Goal: Transaction & Acquisition: Purchase product/service

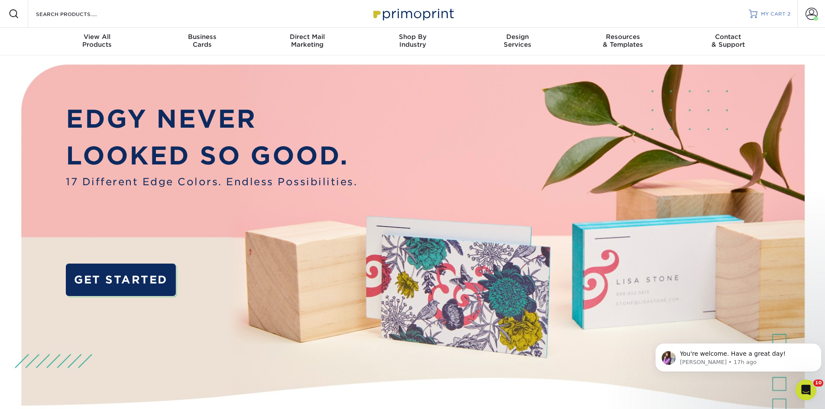
click at [767, 15] on span "MY CART" at bounding box center [773, 13] width 25 height 7
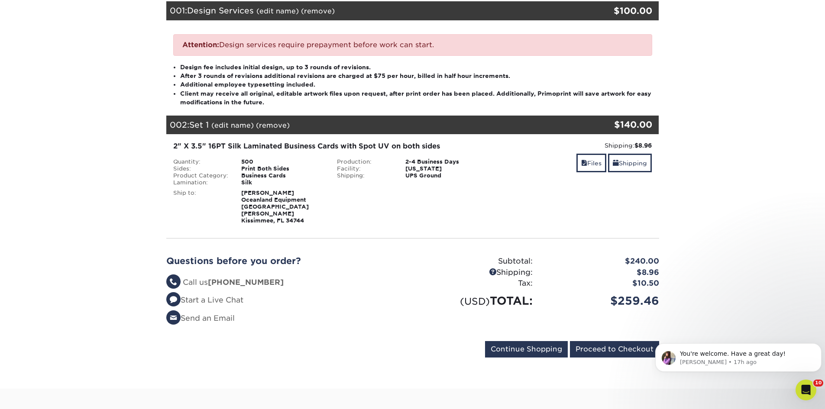
scroll to position [183, 0]
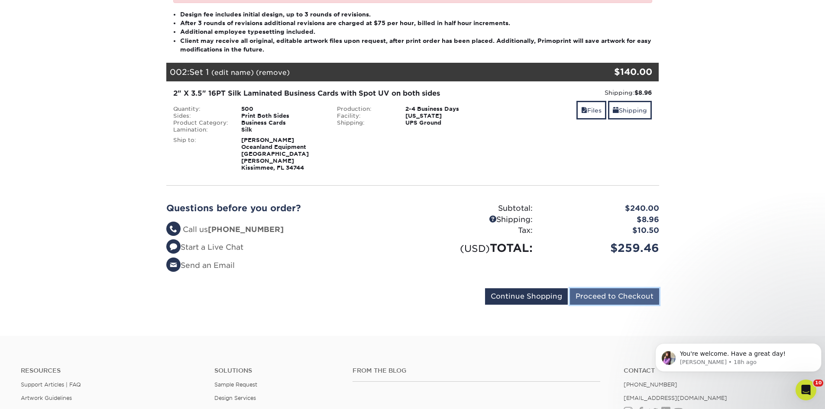
click at [635, 290] on input "Proceed to Checkout" at bounding box center [614, 297] width 89 height 16
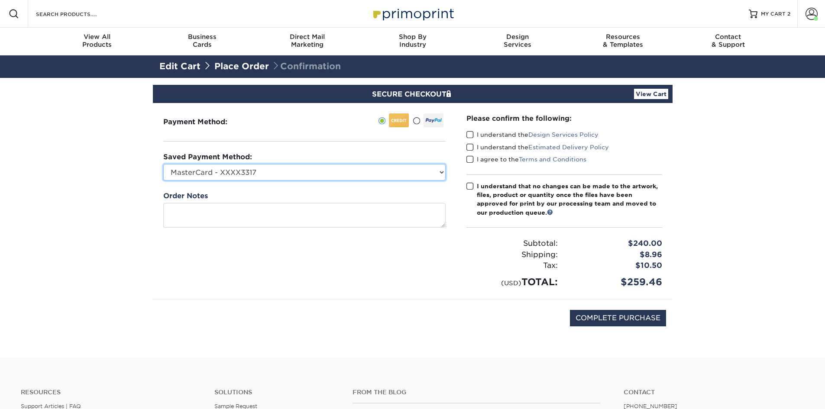
click at [262, 167] on select "MasterCard - XXXX3317 New Credit Card" at bounding box center [304, 172] width 283 height 16
select select
click at [163, 164] on select "MasterCard - XXXX3317 New Credit Card" at bounding box center [304, 172] width 283 height 16
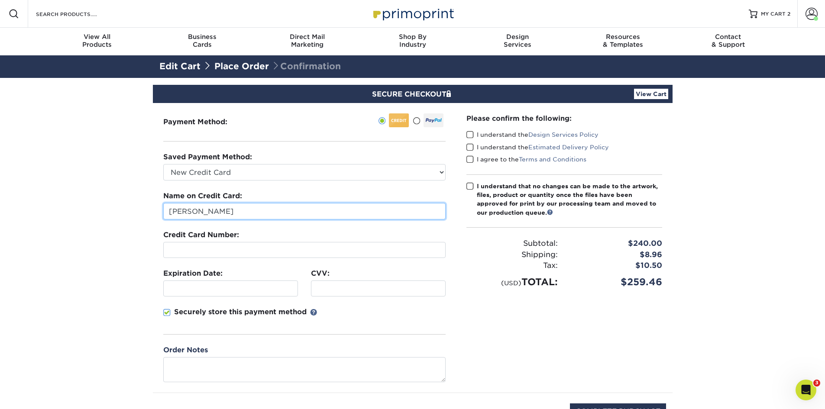
click at [191, 208] on input "Anthony Cameron" at bounding box center [304, 211] width 283 height 16
click at [206, 260] on fieldset "Name on Credit Card: Anthony Cameron Credit Card Number: Expiration Date: CVV:" at bounding box center [304, 268] width 283 height 154
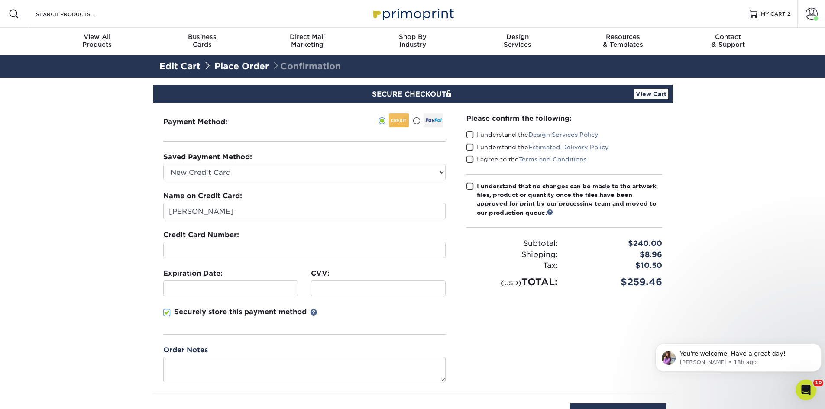
click at [201, 283] on div at bounding box center [230, 289] width 135 height 16
click at [343, 283] on div at bounding box center [378, 289] width 135 height 16
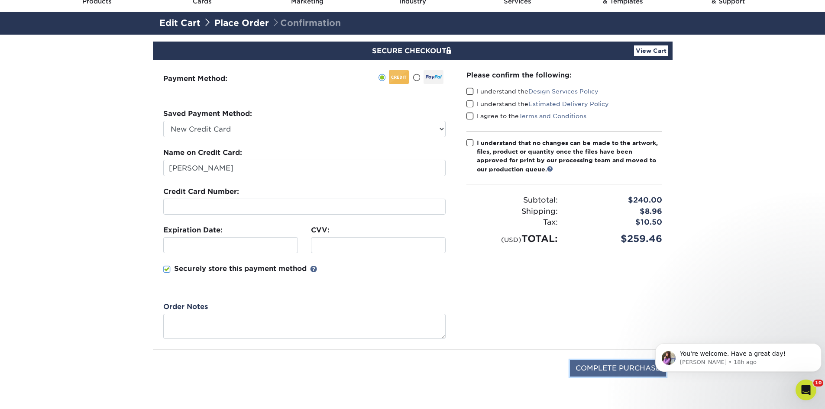
click at [613, 372] on input "COMPLETE PURCHASE" at bounding box center [618, 369] width 96 height 16
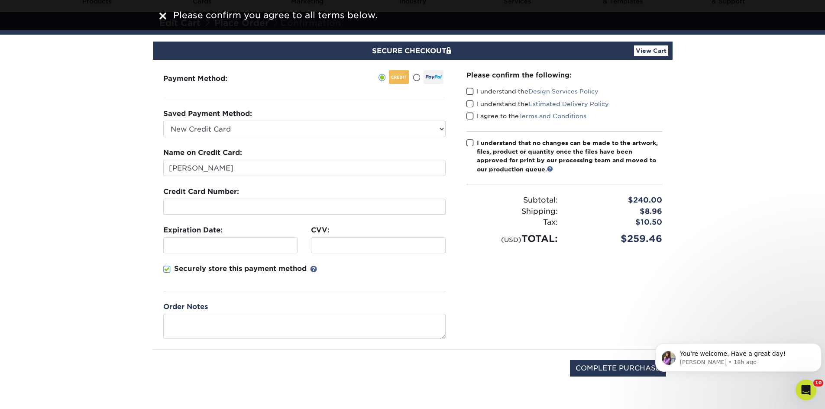
click at [467, 88] on span at bounding box center [470, 92] width 7 height 8
click at [0, 0] on input "I understand the Design Services Policy" at bounding box center [0, 0] width 0 height 0
click at [469, 102] on span at bounding box center [470, 104] width 7 height 8
click at [0, 0] on input "I understand the Estimated Delivery Policy" at bounding box center [0, 0] width 0 height 0
click at [468, 115] on span at bounding box center [470, 116] width 7 height 8
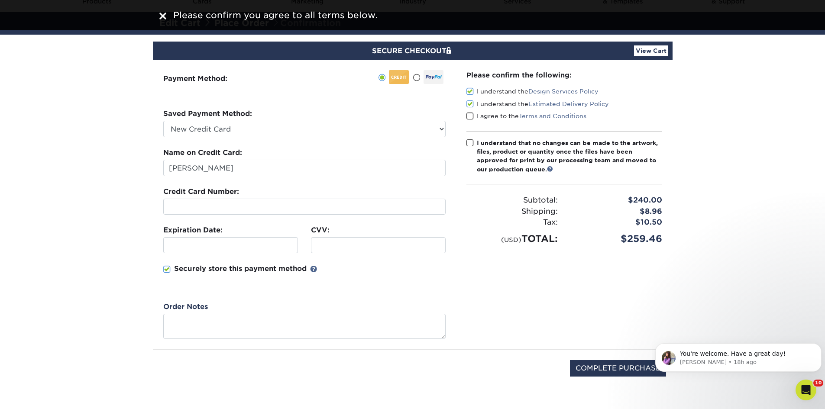
click at [0, 0] on input "I agree to the Terms and Conditions" at bounding box center [0, 0] width 0 height 0
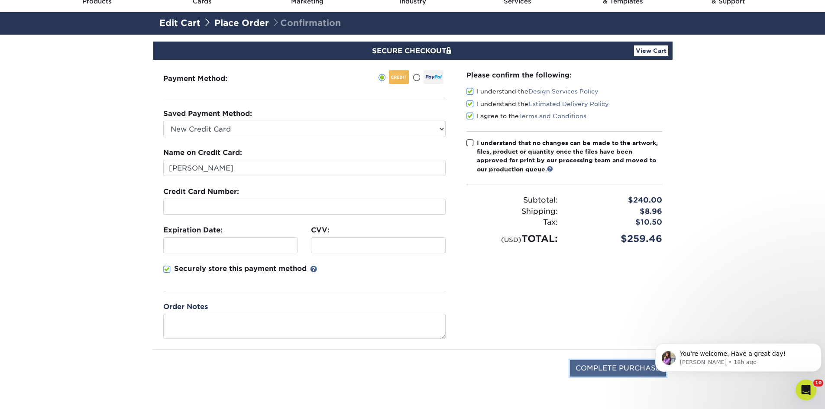
click at [593, 366] on input "COMPLETE PURCHASE" at bounding box center [618, 369] width 96 height 16
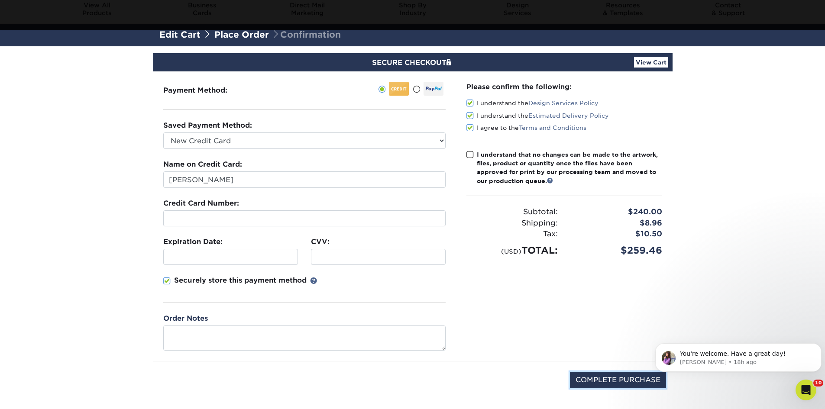
scroll to position [0, 0]
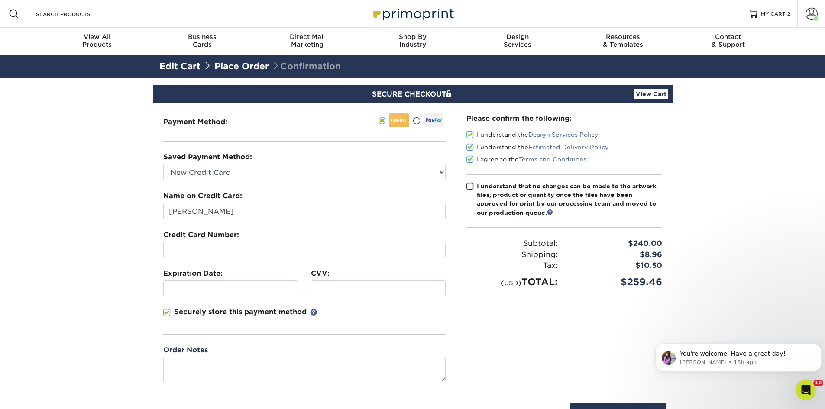
drag, startPoint x: 473, startPoint y: 185, endPoint x: 512, endPoint y: 192, distance: 40.0
click at [473, 185] on span at bounding box center [470, 186] width 7 height 8
click at [0, 0] on input "I understand that no changes can be made to the artwork, files, product or quan…" at bounding box center [0, 0] width 0 height 0
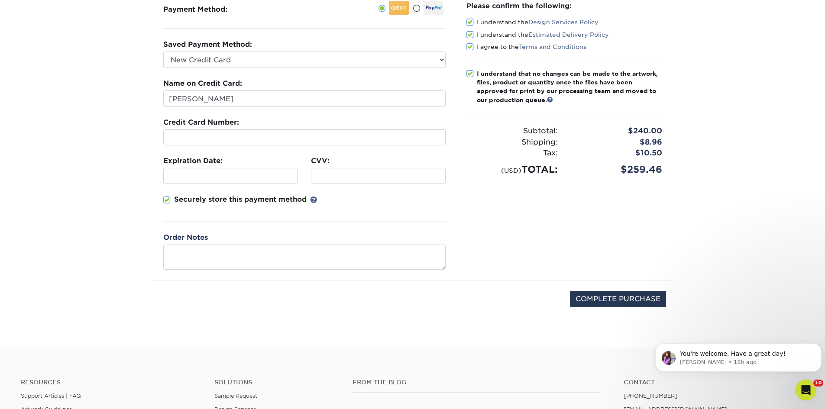
scroll to position [217, 0]
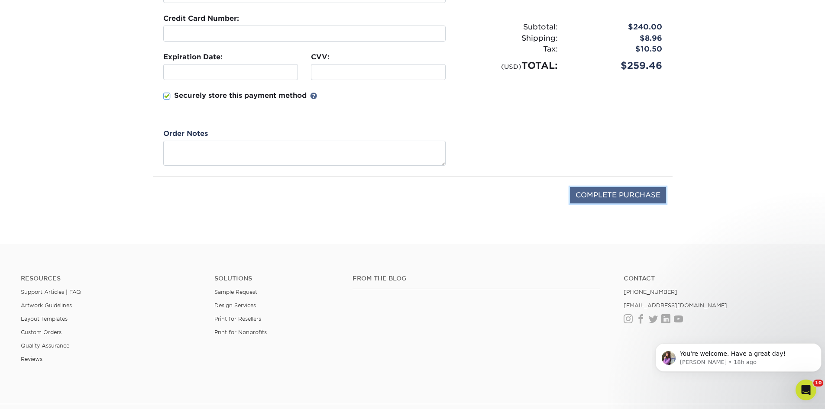
click at [608, 193] on input "COMPLETE PURCHASE" at bounding box center [618, 195] width 96 height 16
type input "PROCESSING, PLEASE WAIT..."
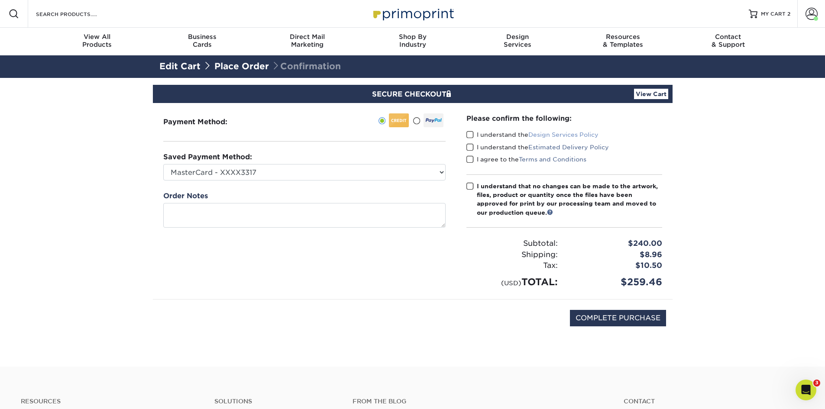
click at [573, 134] on link "Design Services Policy" at bounding box center [564, 134] width 70 height 7
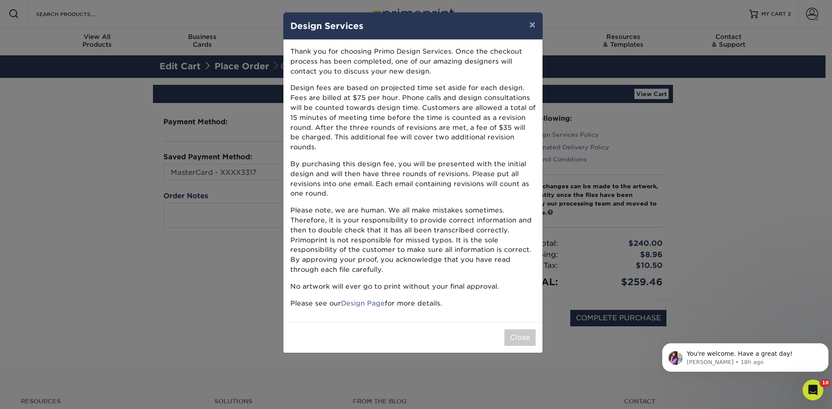
click at [481, 282] on p "No artwork will ever go to print without your final approval." at bounding box center [412, 287] width 245 height 10
click at [520, 330] on button "Close" at bounding box center [519, 338] width 31 height 16
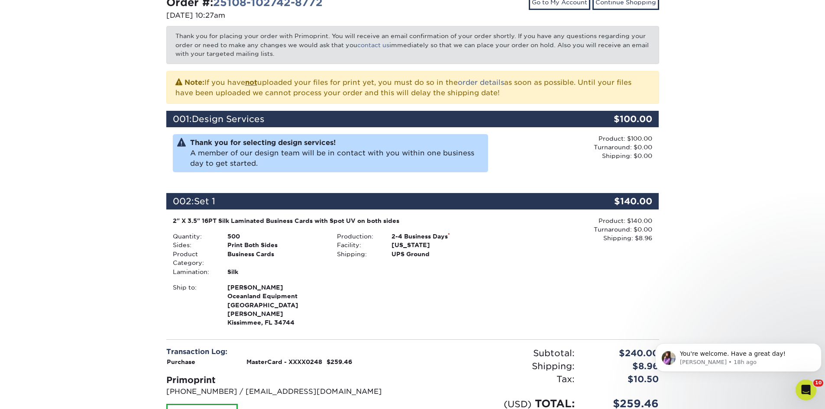
drag, startPoint x: 357, startPoint y: 238, endPoint x: 362, endPoint y: 240, distance: 5.4
click at [359, 238] on div "Production:" at bounding box center [358, 236] width 55 height 9
click at [503, 269] on div "Product: $140.00 Turnaround: $0.00 Shipping: $8.96 Discount: - $0.00" at bounding box center [577, 273] width 164 height 113
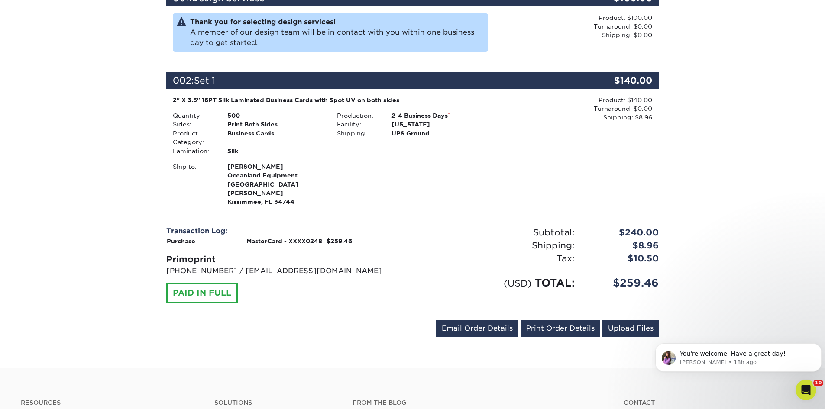
scroll to position [303, 0]
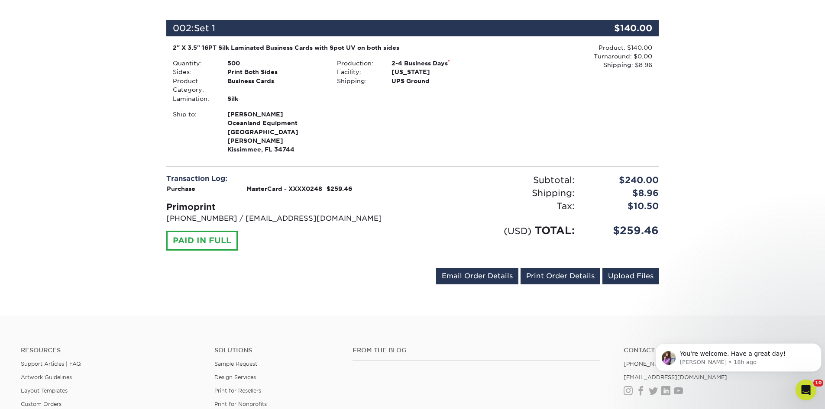
click at [751, 202] on div "Your order has been placed! Order #: 25108-102742-8772 [DATE] 10:27am Go to My …" at bounding box center [412, 45] width 825 height 541
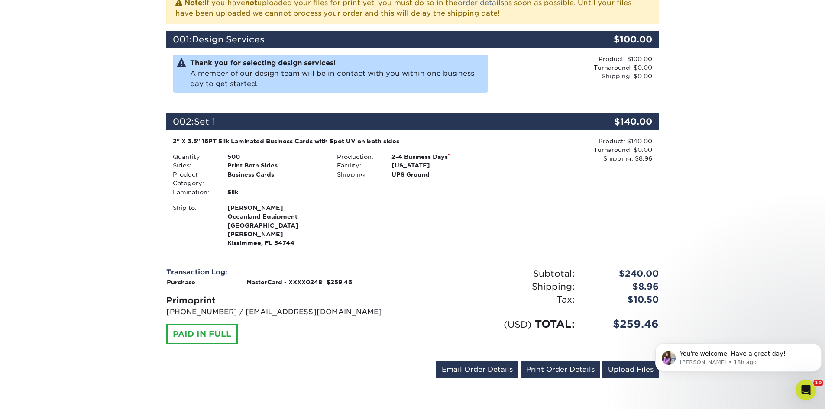
scroll to position [255, 0]
